Goal: Task Accomplishment & Management: Complete application form

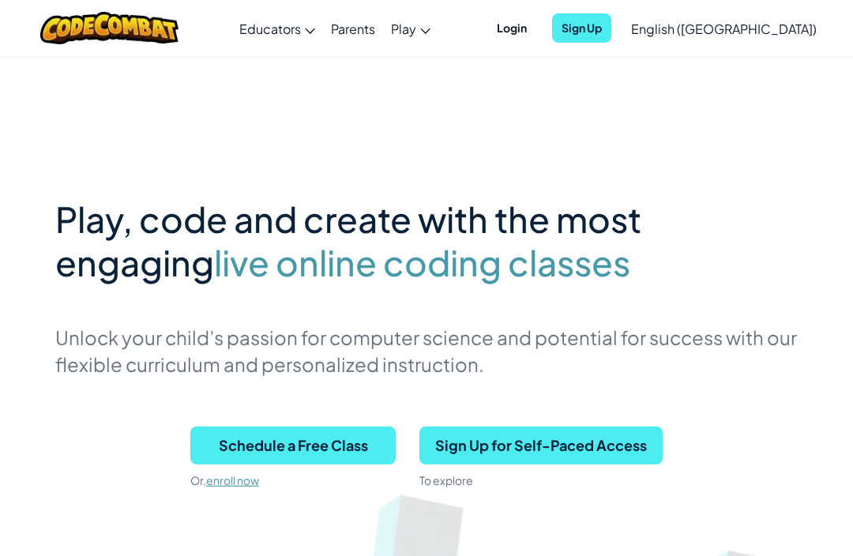
click at [0, 0] on link "CodeCombat Classroom A full CS curriculum that builds from core concepts all th…" at bounding box center [0, 0] width 0 height 0
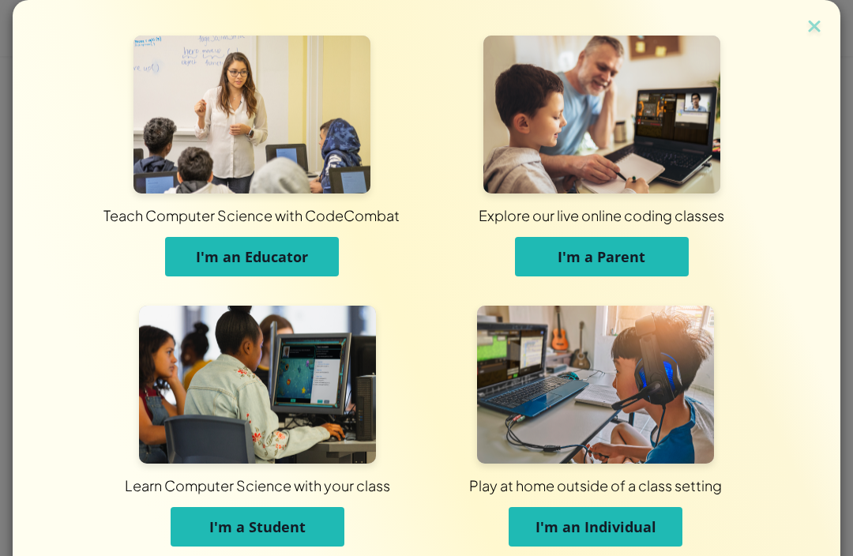
click at [220, 509] on button "I'm a Student" at bounding box center [258, 526] width 174 height 39
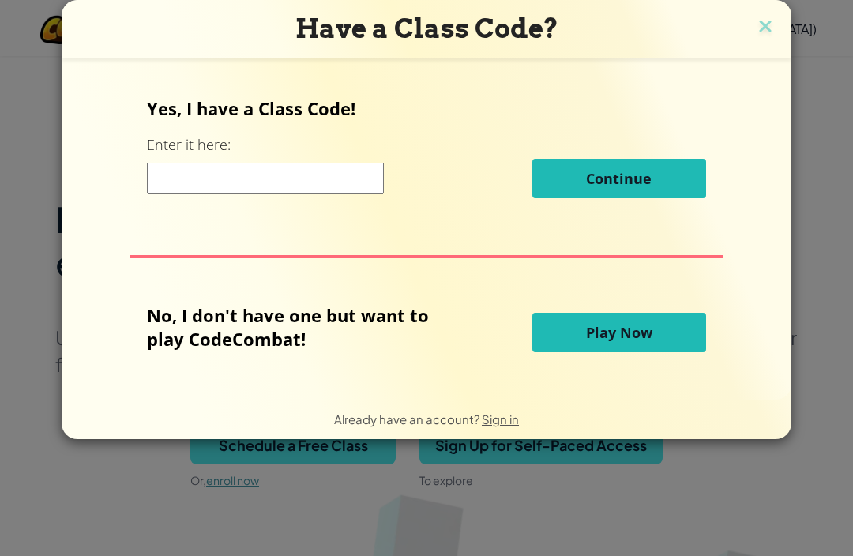
click at [669, 341] on button "Play Now" at bounding box center [619, 332] width 174 height 39
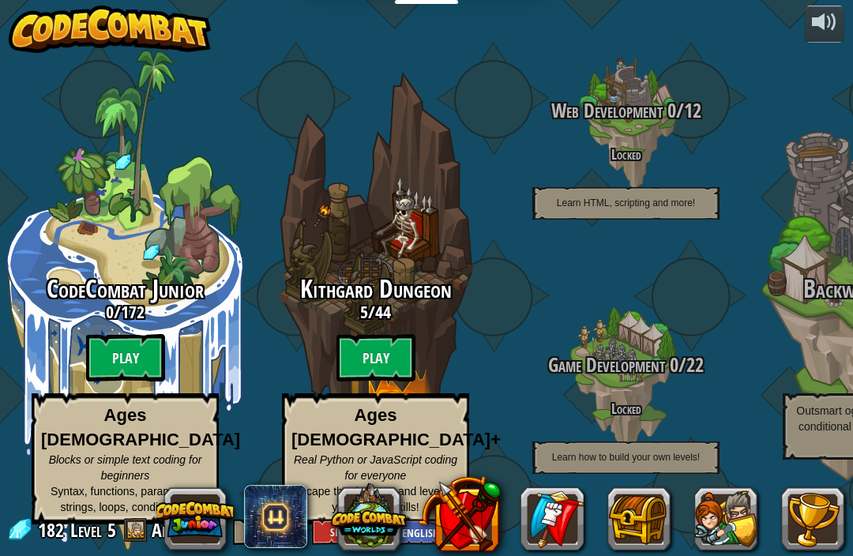
click at [350, 321] on h3 "5 / 44" at bounding box center [375, 311] width 250 height 19
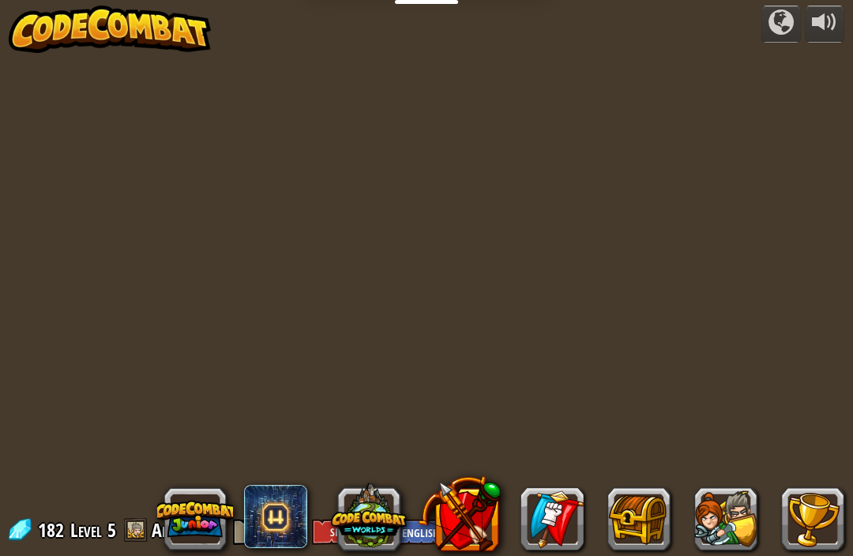
click at [387, 336] on div "powered by 182 Level 5 Anonymous Log In Sign Up English ([GEOGRAPHIC_DATA]) Eng…" at bounding box center [426, 278] width 853 height 556
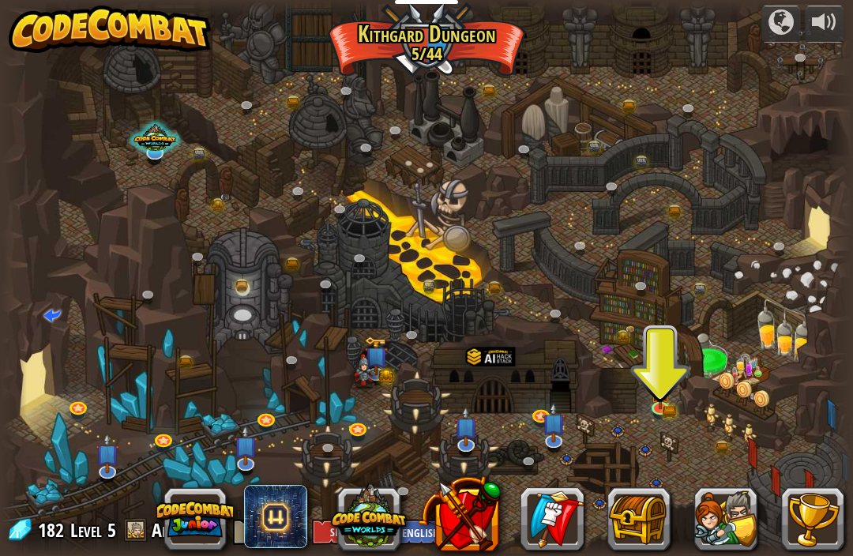
click at [668, 385] on img at bounding box center [659, 392] width 21 height 34
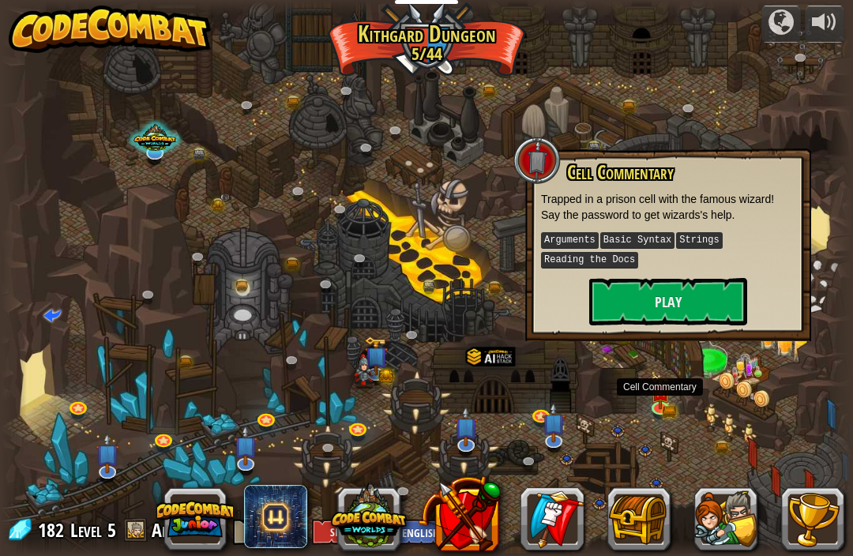
click at [715, 290] on button "Play" at bounding box center [668, 301] width 158 height 47
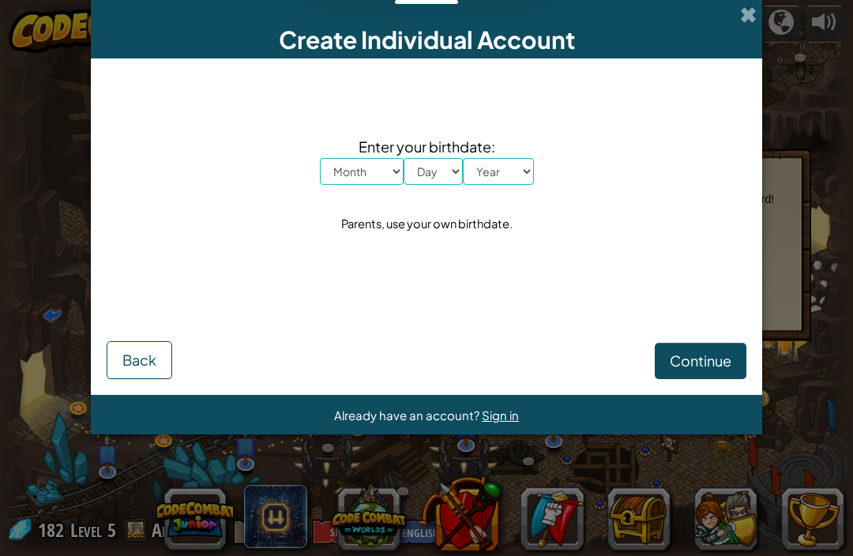
click at [721, 356] on span "Continue" at bounding box center [701, 360] width 62 height 18
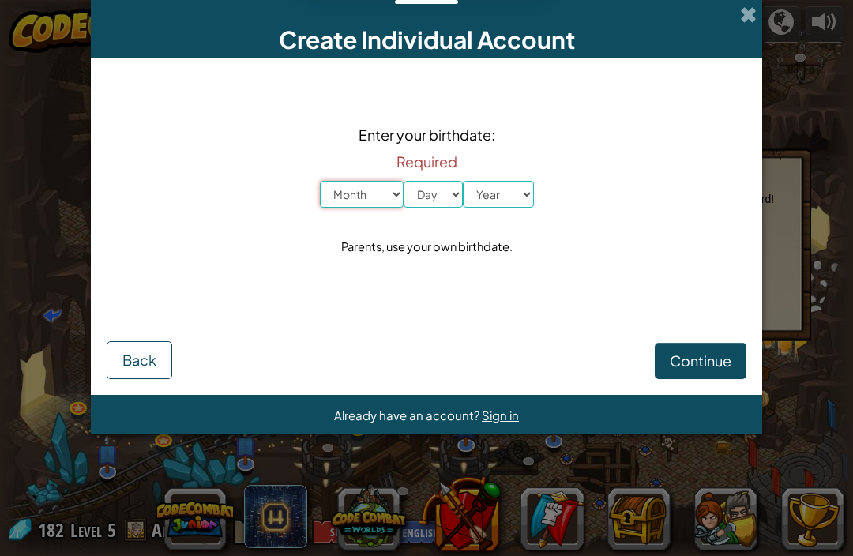
click at [375, 194] on select "Month January February March April May June July August September October Novem…" at bounding box center [362, 194] width 84 height 27
select select "1"
click at [452, 192] on select "Day 1 2 3 4 5 6 7 8 9 10 11 12 13 14 15 16 17 18 19 20 21 22 23 24 25 26 27 28 …" at bounding box center [433, 194] width 59 height 27
select select "8"
click at [509, 200] on select "Year [DATE] 2024 2023 2022 2021 2020 2019 2018 2017 2016 2015 2014 2013 2012 20…" at bounding box center [498, 194] width 71 height 27
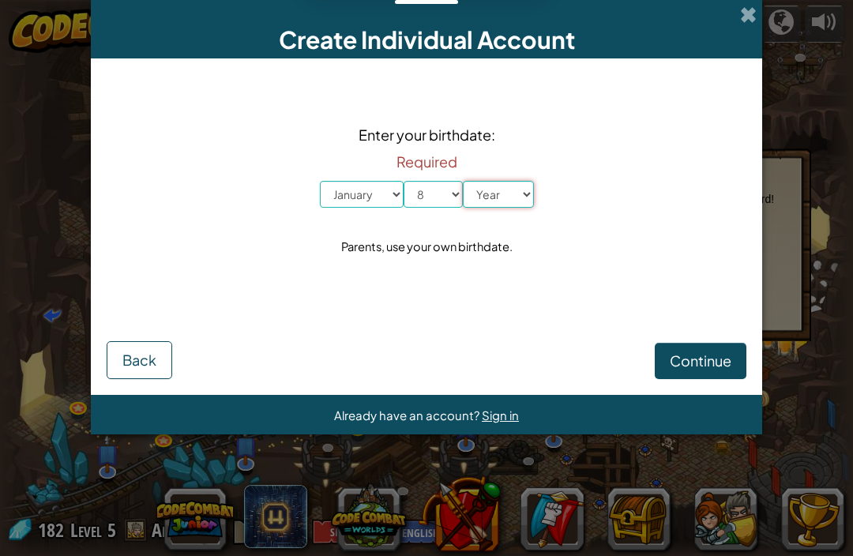
select select "2013"
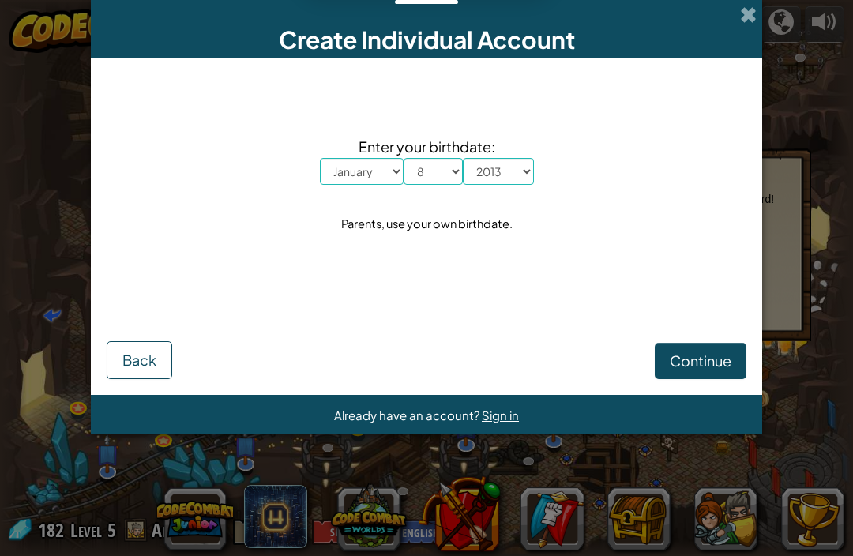
click at [698, 359] on span "Continue" at bounding box center [701, 360] width 62 height 18
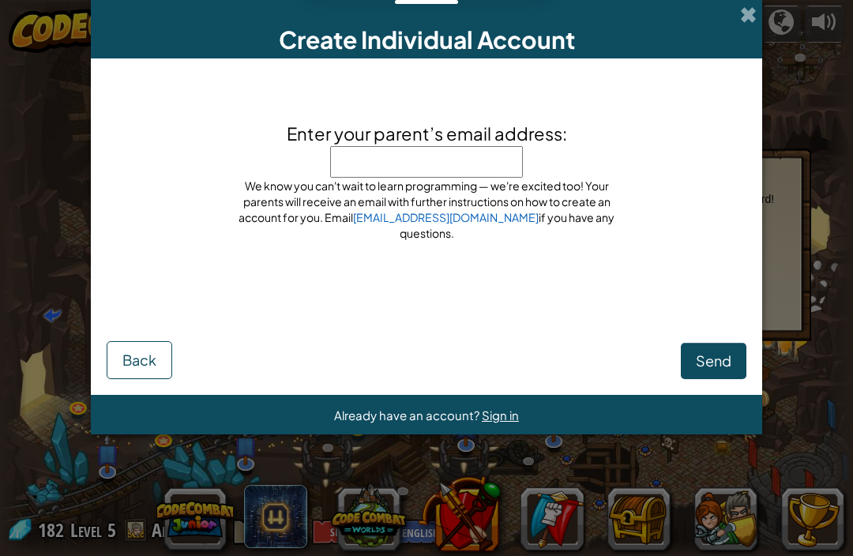
click at [489, 175] on input "Enter your parent’s email address:" at bounding box center [426, 162] width 193 height 32
type input "[EMAIL_ADDRESS][DOMAIN_NAME]"
click at [719, 357] on span "Send" at bounding box center [714, 360] width 36 height 18
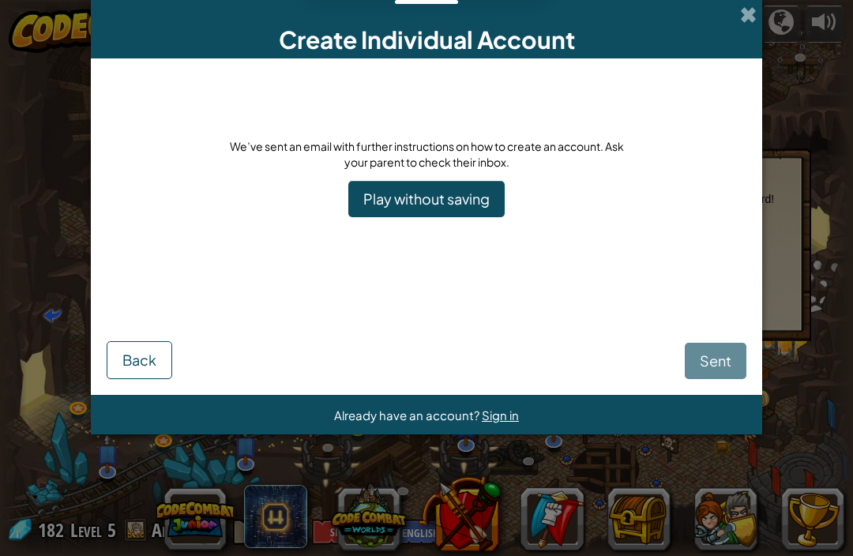
click at [482, 205] on link "Play without saving" at bounding box center [426, 199] width 156 height 36
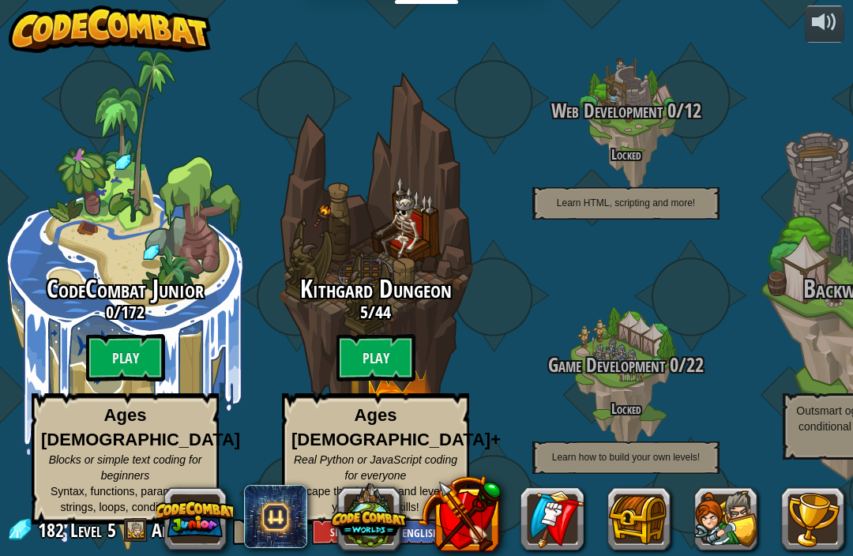
click at [391, 358] on btn "Play" at bounding box center [375, 357] width 79 height 47
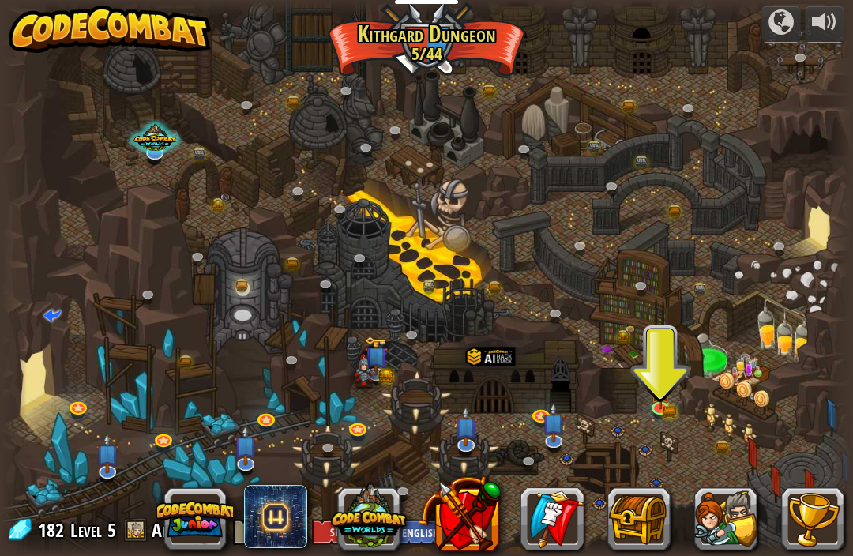
click at [657, 405] on img at bounding box center [659, 392] width 21 height 34
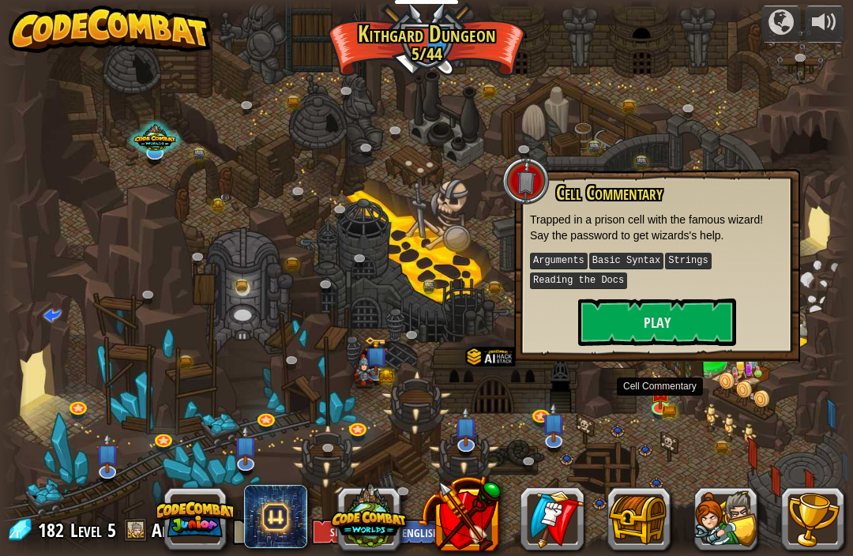
click at [690, 298] on button "Play" at bounding box center [657, 321] width 158 height 47
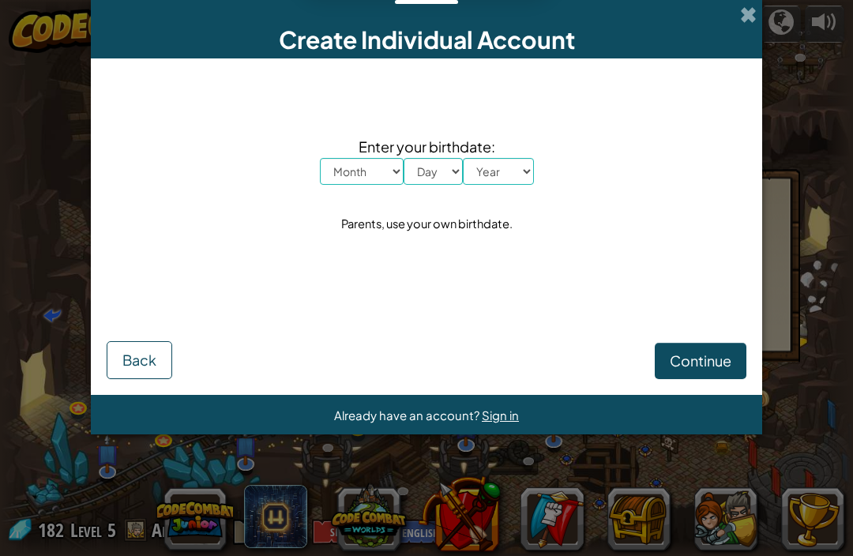
click at [475, 415] on span "Already have an account?" at bounding box center [408, 414] width 148 height 15
click at [501, 415] on span "Sign in" at bounding box center [500, 414] width 37 height 15
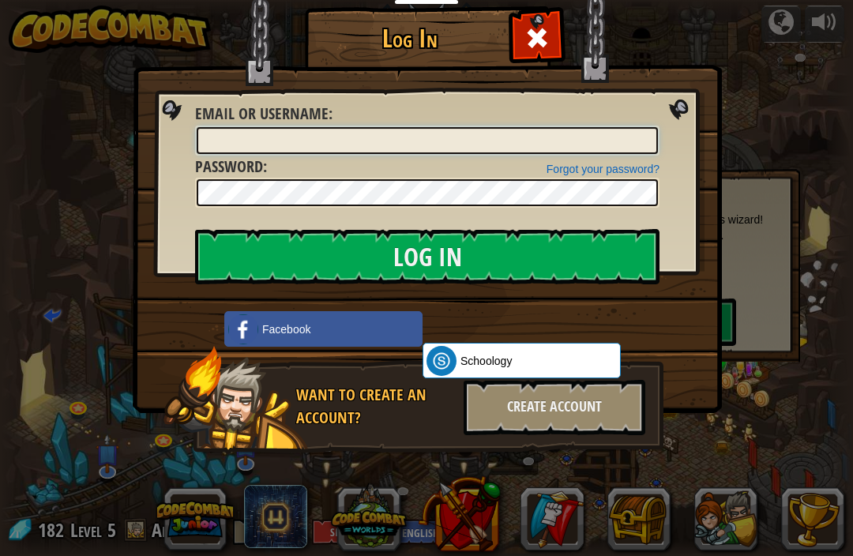
click at [556, 151] on input "Email or Username :" at bounding box center [427, 140] width 461 height 27
click at [609, 133] on input "Email or Username :" at bounding box center [427, 140] width 461 height 27
type input "[EMAIL_ADDRESS][DOMAIN_NAME]"
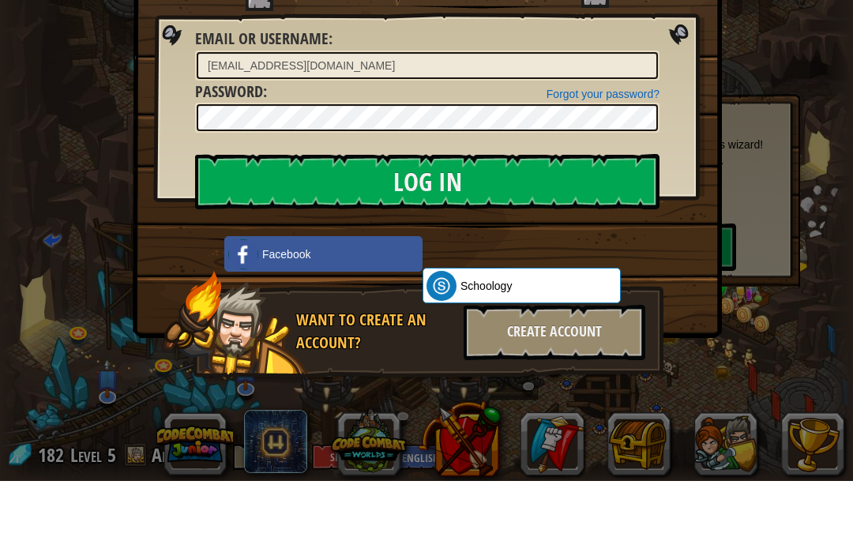
scroll to position [1, 0]
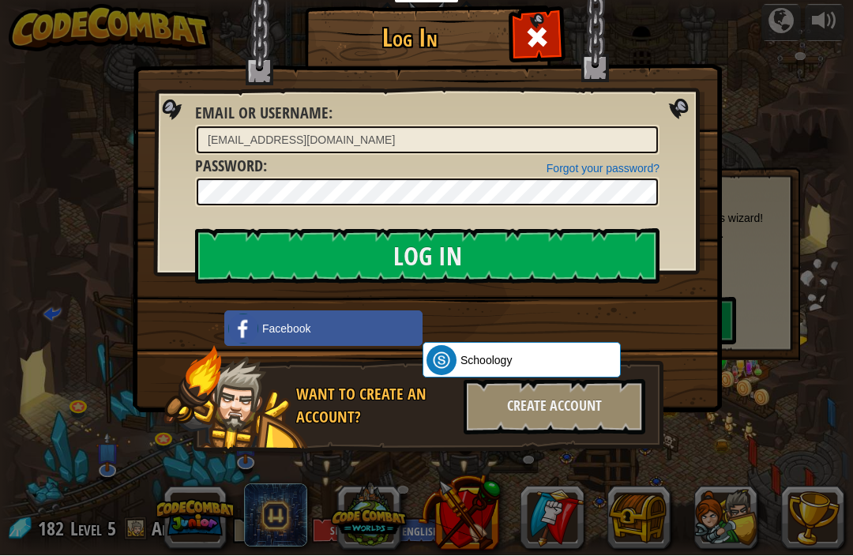
click at [597, 253] on input "Log In" at bounding box center [427, 256] width 464 height 55
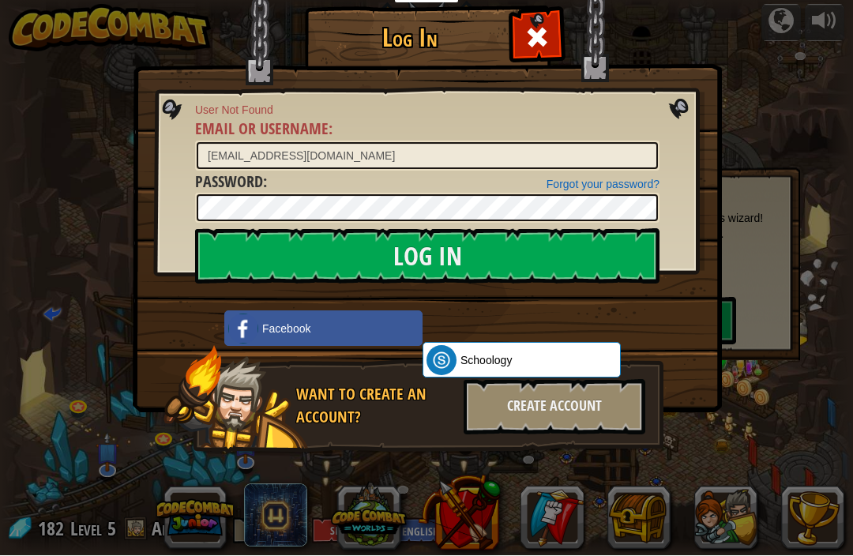
click at [593, 404] on div "Create Account" at bounding box center [555, 407] width 182 height 55
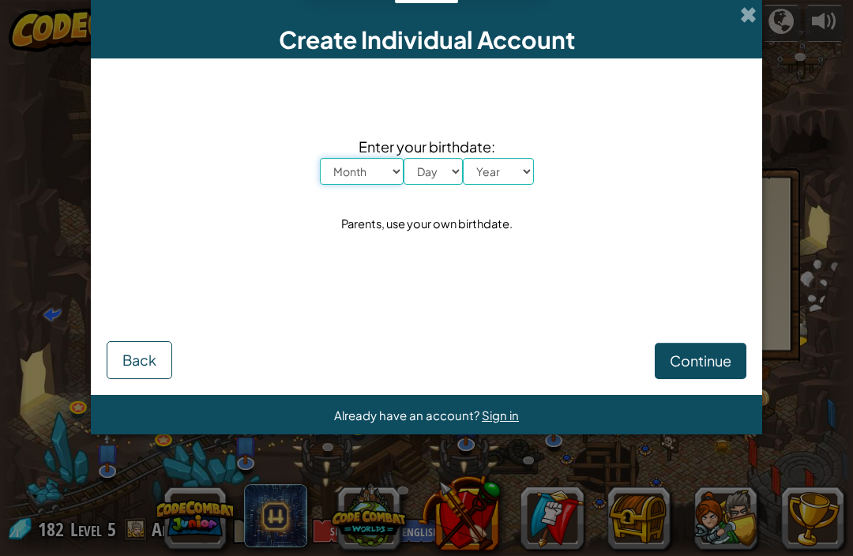
click at [389, 184] on select "Month January February March April May June July August September October Novem…" at bounding box center [362, 171] width 84 height 27
select select "1"
click at [443, 180] on select "Day 1 2 3 4 5 6 7 8 9 10 11 12 13 14 15 16 17 18 19 20 21 22 23 24 25 26 27 28 …" at bounding box center [433, 171] width 59 height 27
select select "8"
click at [517, 175] on select "Year [DATE] 2024 2023 2022 2021 2020 2019 2018 2017 2016 2015 2014 2013 2012 20…" at bounding box center [498, 171] width 71 height 27
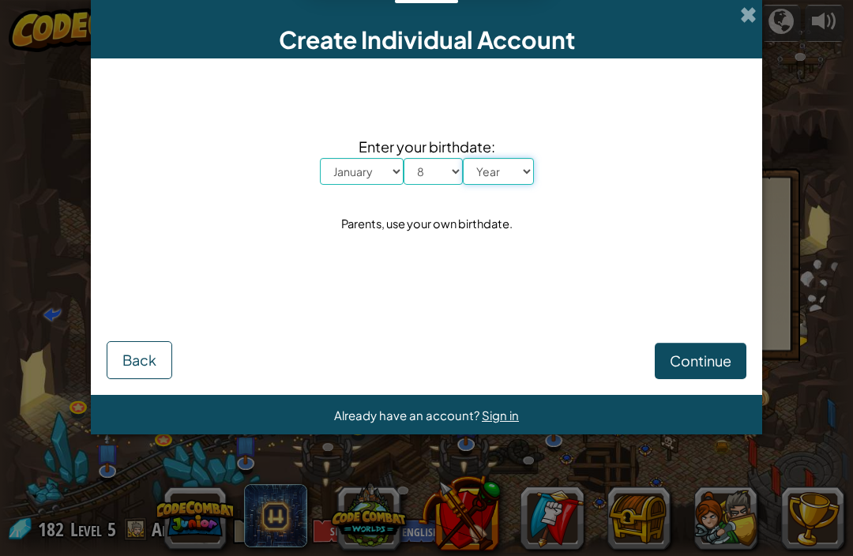
click at [520, 173] on select "Year [DATE] 2024 2023 2022 2021 2020 2019 2018 2017 2016 2015 2014 2013 2012 20…" at bounding box center [498, 171] width 71 height 27
select select "2013"
click at [727, 356] on span "Continue" at bounding box center [701, 360] width 62 height 18
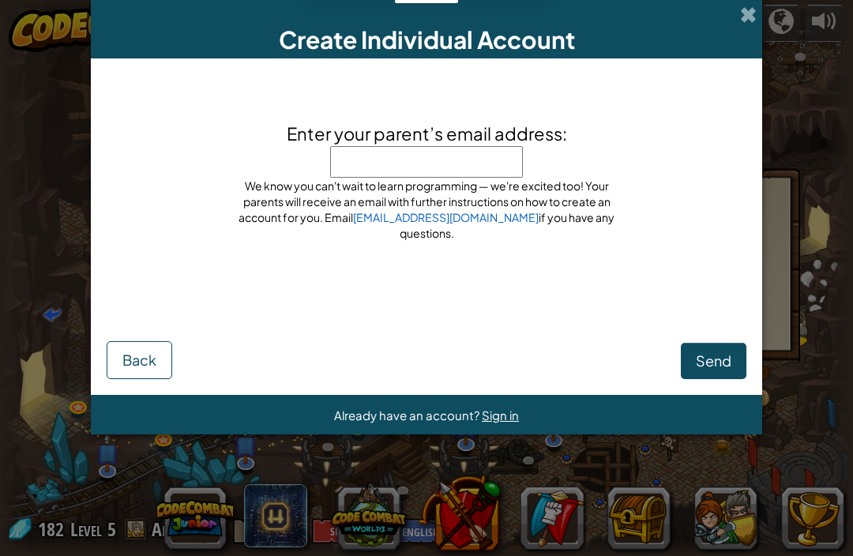
click at [464, 224] on link "[EMAIL_ADDRESS][DOMAIN_NAME]" at bounding box center [446, 217] width 186 height 14
